Goal: Find contact information: Find contact information

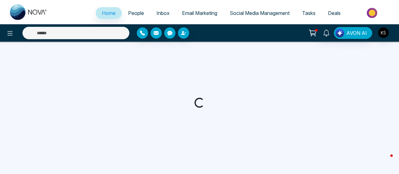
select select "*"
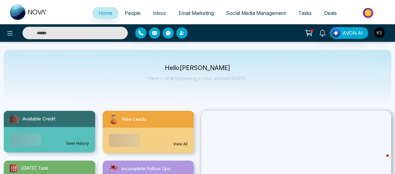
click at [132, 13] on span "People" at bounding box center [133, 13] width 16 height 6
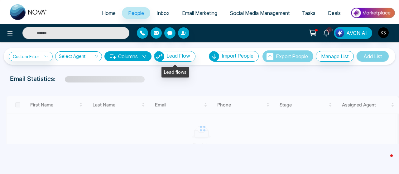
click at [167, 80] on div "Email Statistics:" at bounding box center [135, 78] width 250 height 9
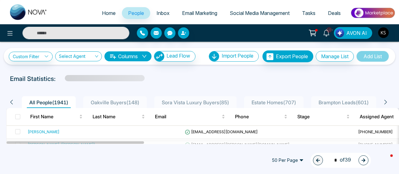
scroll to position [37, 0]
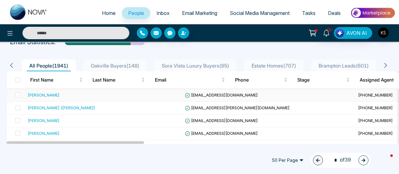
click at [43, 93] on div "[PERSON_NAME]" at bounding box center [44, 95] width 32 height 6
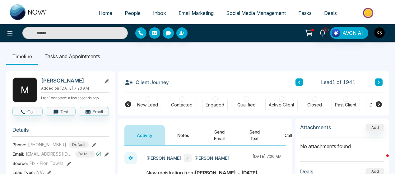
click at [127, 15] on span "People" at bounding box center [133, 13] width 16 height 6
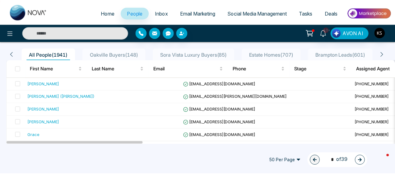
scroll to position [65, 0]
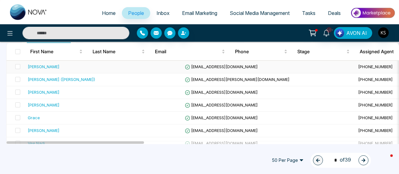
click at [39, 66] on div "[PERSON_NAME]" at bounding box center [44, 67] width 32 height 6
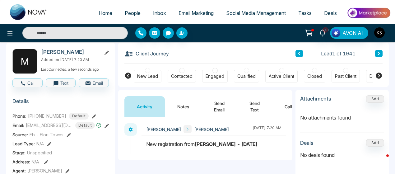
scroll to position [29, 0]
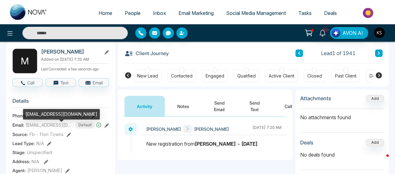
click at [40, 128] on span "[EMAIL_ADDRESS][DOMAIN_NAME]" at bounding box center [49, 125] width 47 height 7
copy span "[EMAIL_ADDRESS][DOMAIN_NAME]"
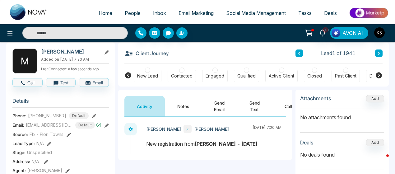
click at [40, 119] on span "[PHONE_NUMBER]" at bounding box center [47, 115] width 38 height 7
copy span "13659980680"
click at [378, 53] on icon at bounding box center [379, 53] width 3 height 4
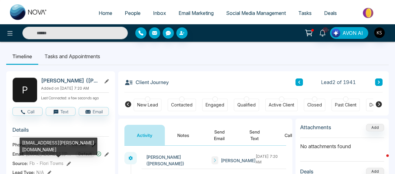
click at [45, 157] on span "[EMAIL_ADDRESS][PERSON_NAME][DOMAIN_NAME]" at bounding box center [49, 154] width 47 height 7
copy span "[EMAIL_ADDRESS][PERSON_NAME][DOMAIN_NAME]"
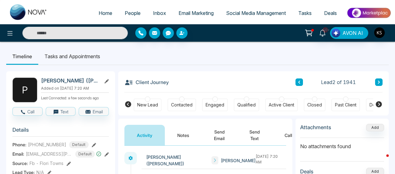
click at [48, 147] on span "[PHONE_NUMBER]" at bounding box center [47, 144] width 38 height 7
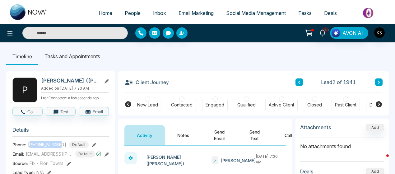
click at [48, 147] on span "[PHONE_NUMBER]" at bounding box center [47, 144] width 38 height 7
copy span "14166694842"
click at [381, 83] on button at bounding box center [378, 81] width 7 height 7
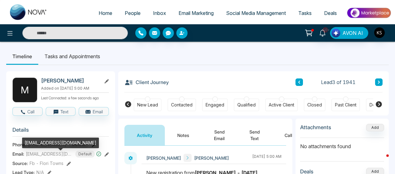
click at [43, 155] on span "[EMAIL_ADDRESS][DOMAIN_NAME]" at bounding box center [49, 154] width 47 height 7
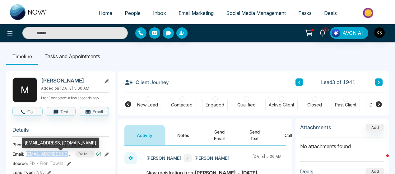
copy span "[EMAIL_ADDRESS][DOMAIN_NAME]"
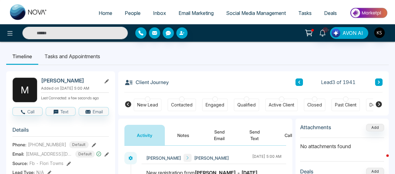
click at [50, 145] on span "[PHONE_NUMBER]" at bounding box center [47, 144] width 38 height 7
copy span "16478803504"
click at [129, 10] on span "People" at bounding box center [133, 13] width 16 height 6
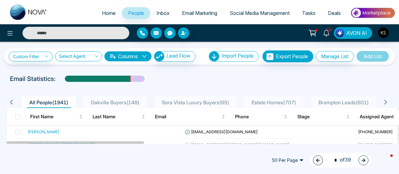
click at [127, 16] on link "People" at bounding box center [136, 13] width 28 height 12
click at [38, 132] on div "[PERSON_NAME]" at bounding box center [44, 132] width 32 height 6
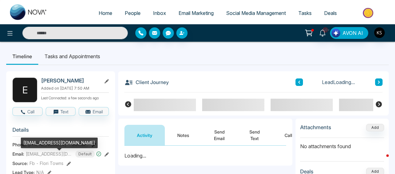
click at [45, 157] on span "[EMAIL_ADDRESS][DOMAIN_NAME]" at bounding box center [49, 154] width 47 height 7
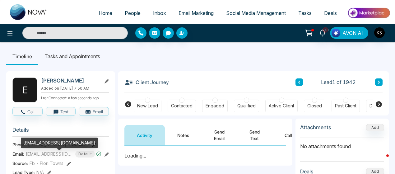
click at [45, 157] on span "[EMAIL_ADDRESS][DOMAIN_NAME]" at bounding box center [49, 154] width 47 height 7
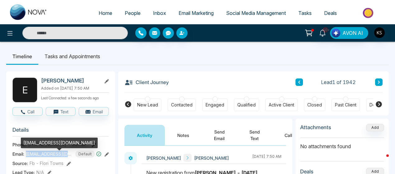
click at [45, 157] on span "[EMAIL_ADDRESS][DOMAIN_NAME]" at bounding box center [49, 154] width 47 height 7
copy span "[EMAIL_ADDRESS][DOMAIN_NAME]"
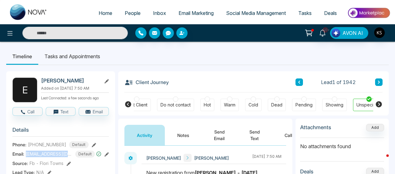
scroll to position [0, 217]
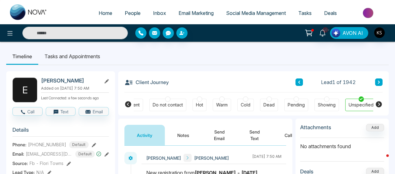
click at [50, 147] on span "[PHONE_NUMBER]" at bounding box center [47, 144] width 38 height 7
copy span "16474531215"
